Goal: Check status: Check status

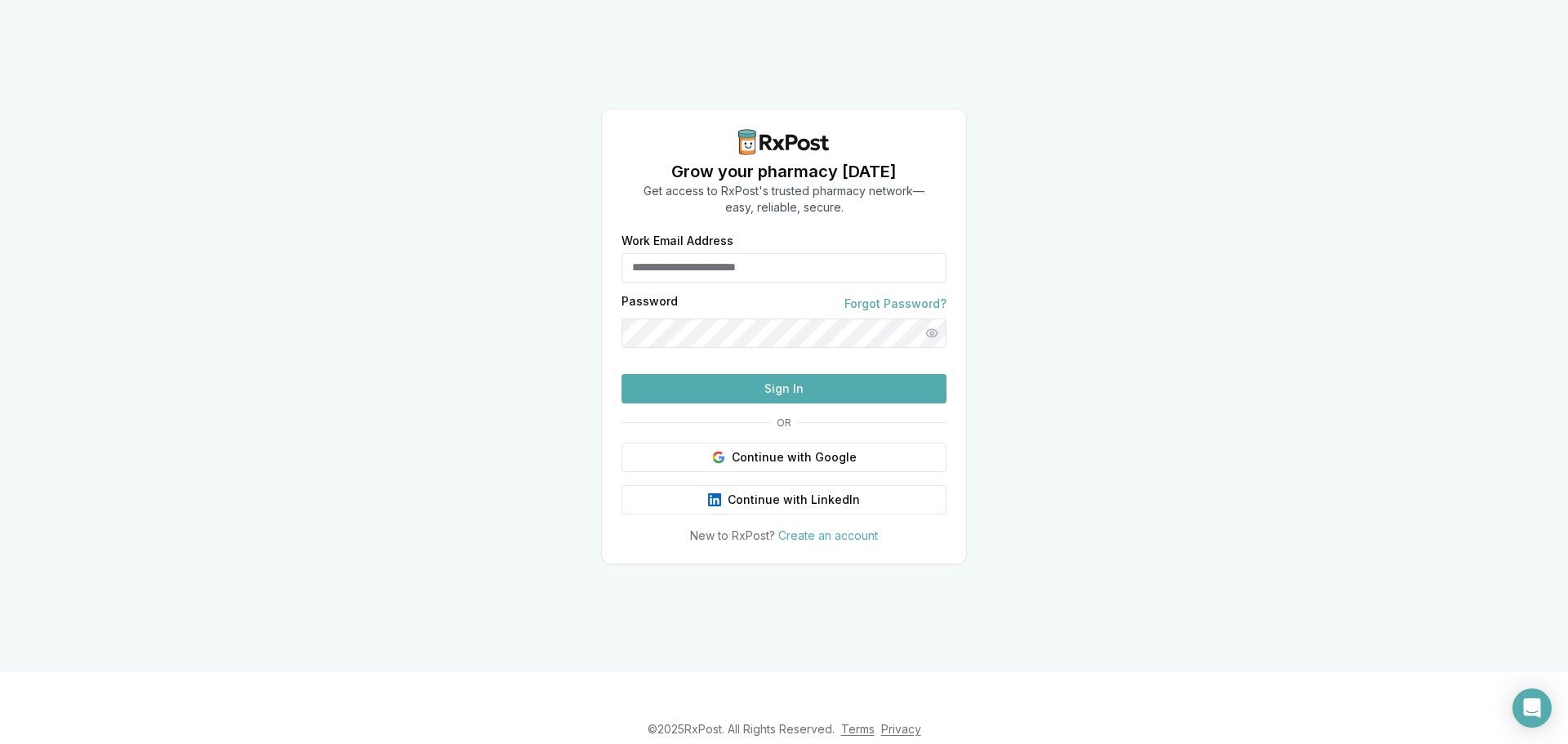
type input "**********"
click at [745, 404] on button "Sign In" at bounding box center [784, 388] width 325 height 29
click at [797, 404] on button "Sign In" at bounding box center [784, 388] width 325 height 29
click at [934, 319] on button "Show password" at bounding box center [931, 333] width 29 height 29
click at [779, 404] on button "Sign In" at bounding box center [784, 388] width 325 height 29
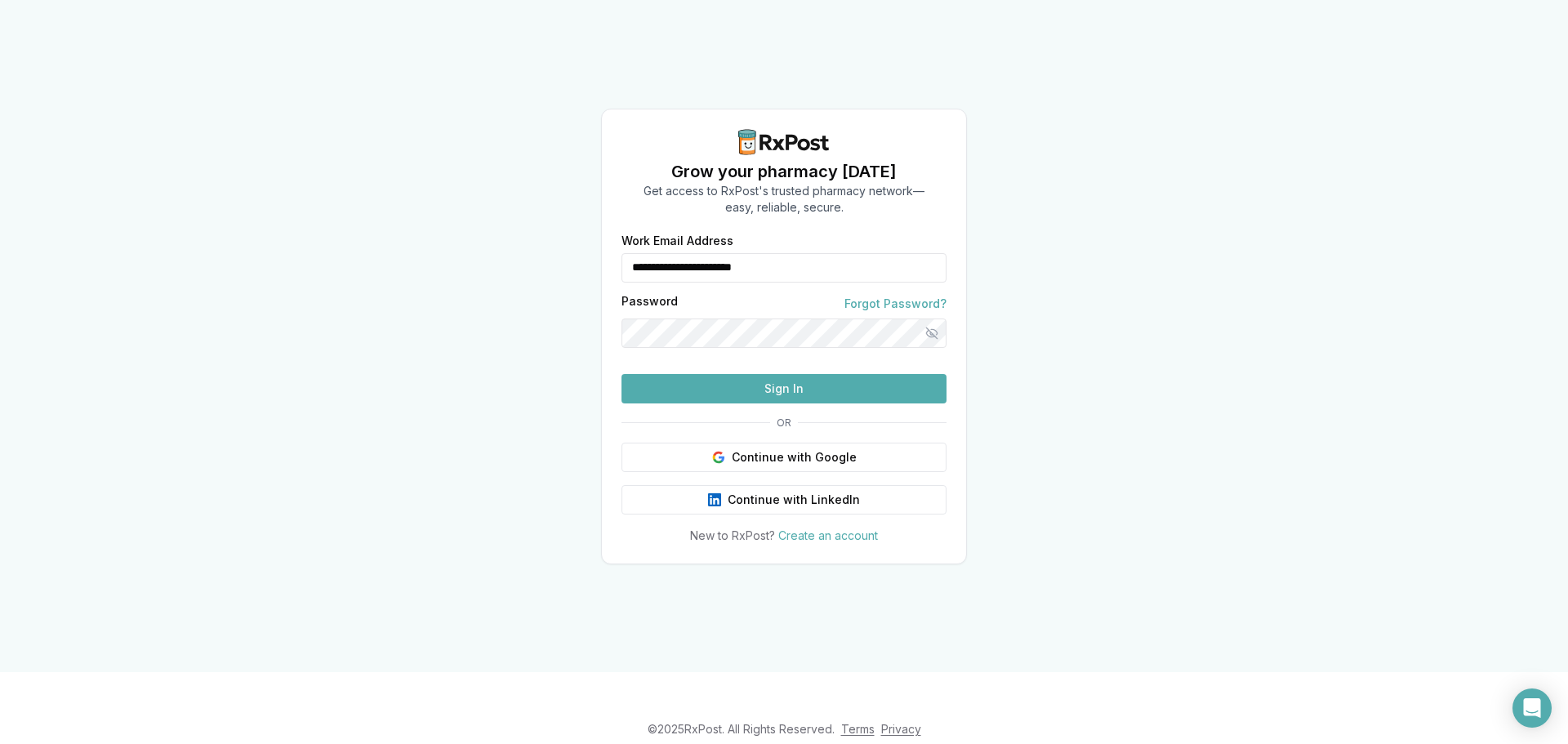
click at [711, 404] on button "Sign In" at bounding box center [784, 388] width 325 height 29
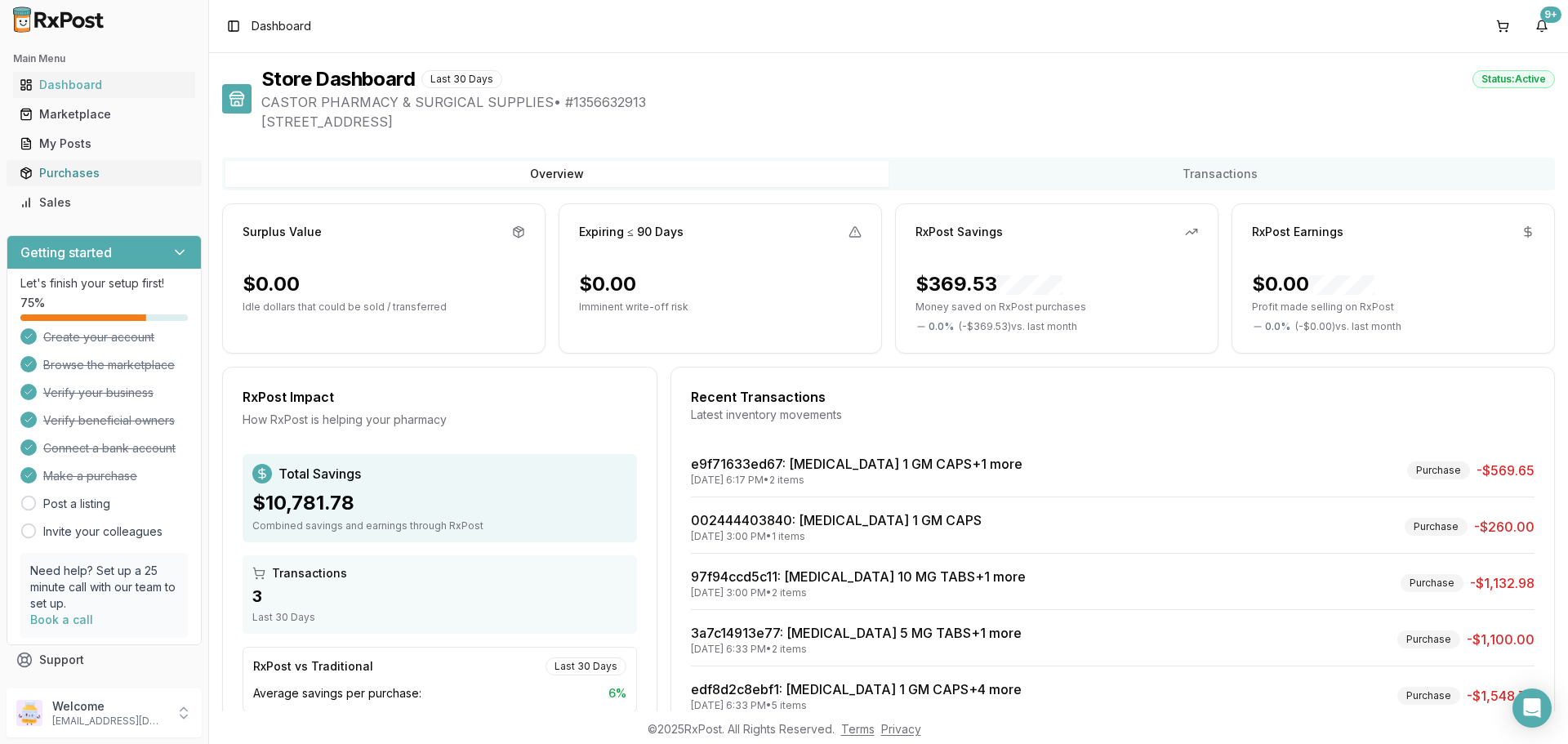
click at [61, 175] on div "Purchases" at bounding box center [103, 173] width 169 height 16
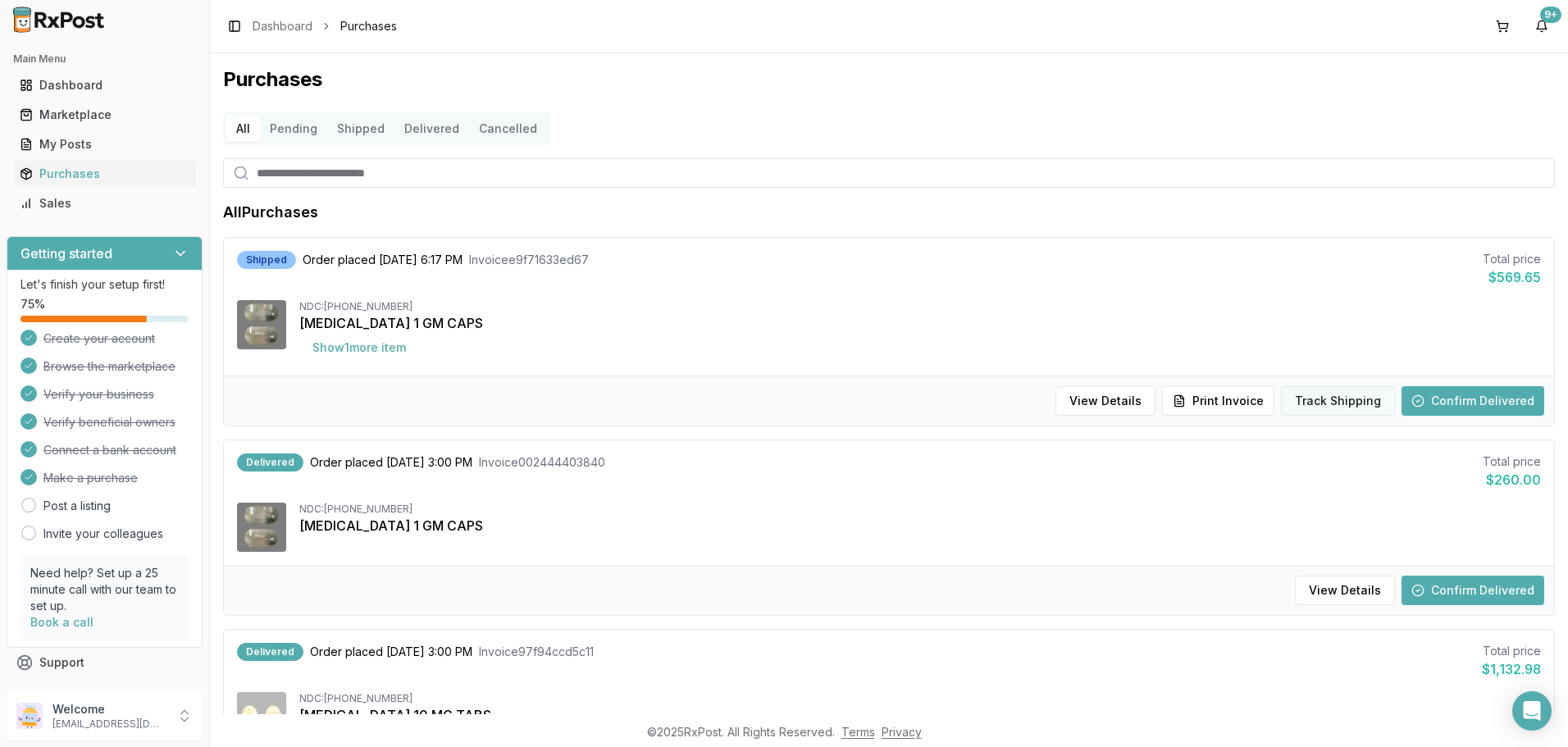
click at [1332, 400] on button "Track Shipping" at bounding box center [1339, 401] width 114 height 29
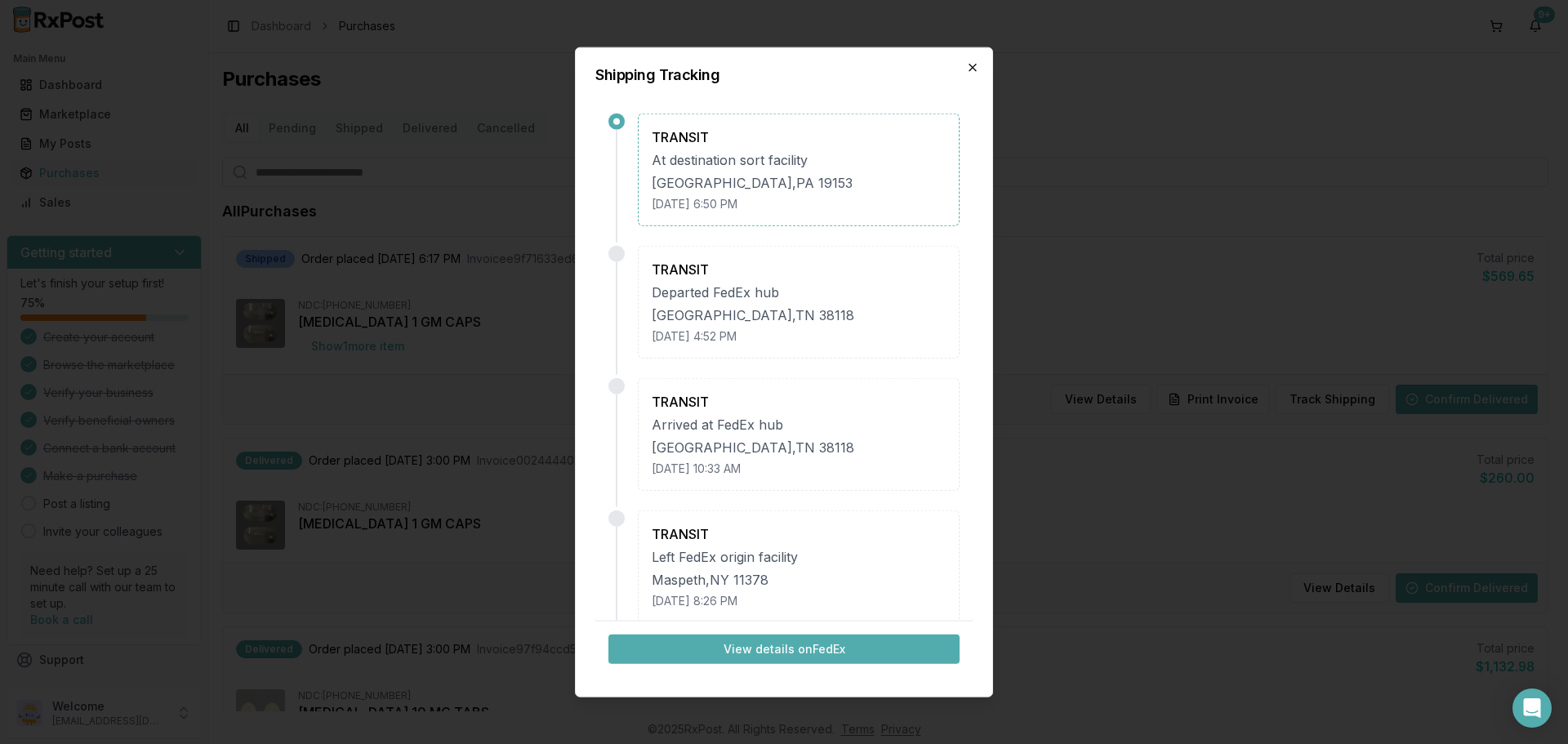
click at [972, 68] on icon "button" at bounding box center [972, 67] width 7 height 7
